Goal: Information Seeking & Learning: Check status

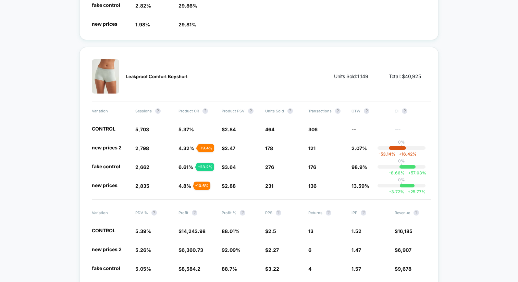
scroll to position [1732, 0]
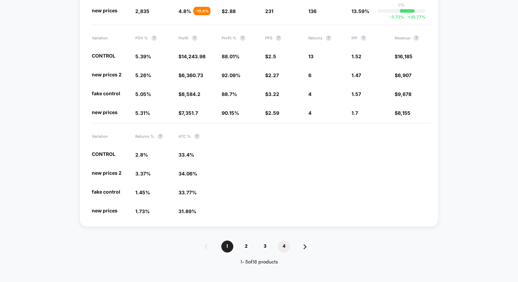
click at [283, 241] on span "4" at bounding box center [284, 247] width 12 height 12
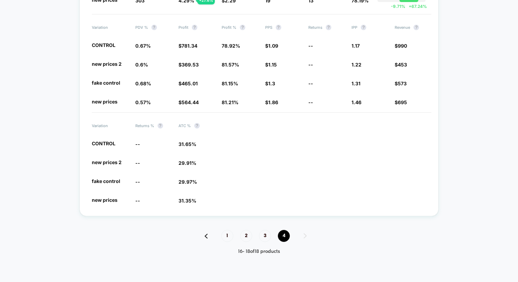
scroll to position [1020, 0]
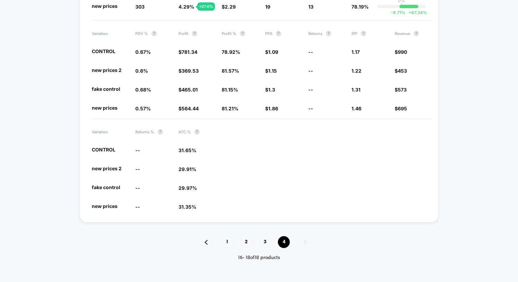
click at [283, 236] on span "4" at bounding box center [284, 242] width 12 height 12
click at [270, 237] on span "3" at bounding box center [265, 242] width 12 height 12
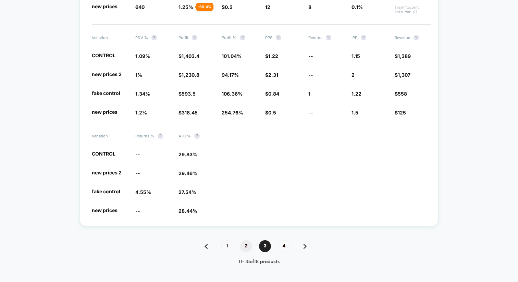
click at [242, 240] on span "2" at bounding box center [246, 246] width 12 height 12
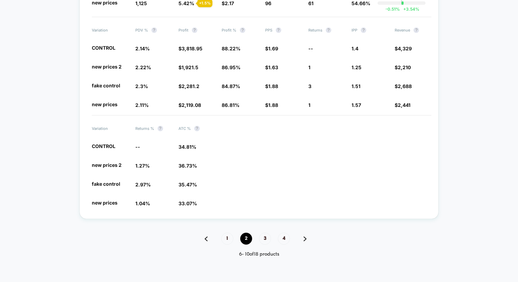
scroll to position [1732, 0]
